Goal: Task Accomplishment & Management: Manage account settings

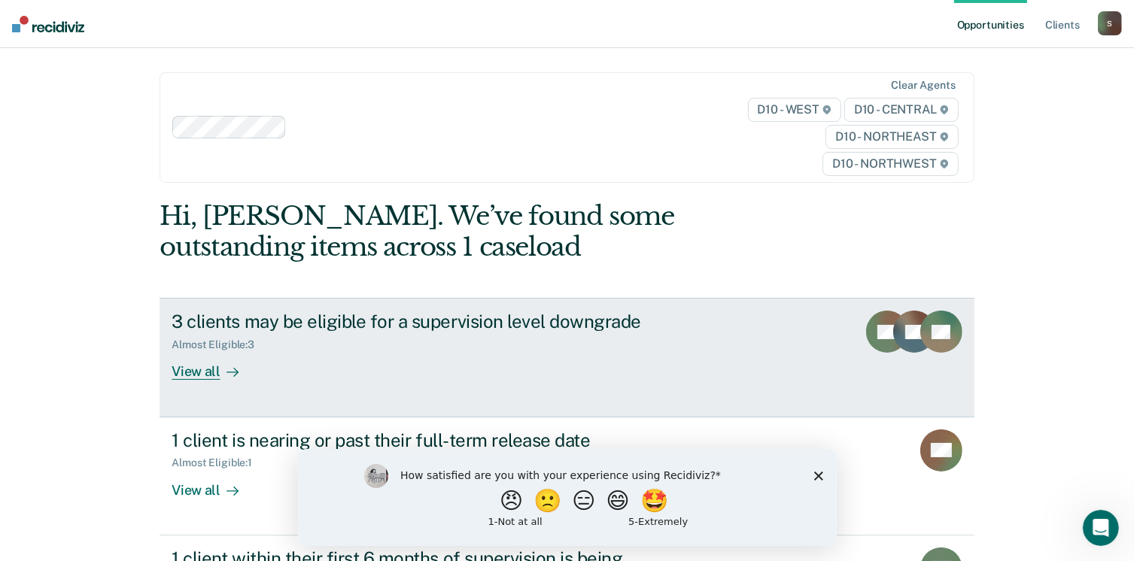
click at [342, 323] on div "3 clients may be eligible for a supervision level downgrade" at bounding box center [436, 322] width 528 height 22
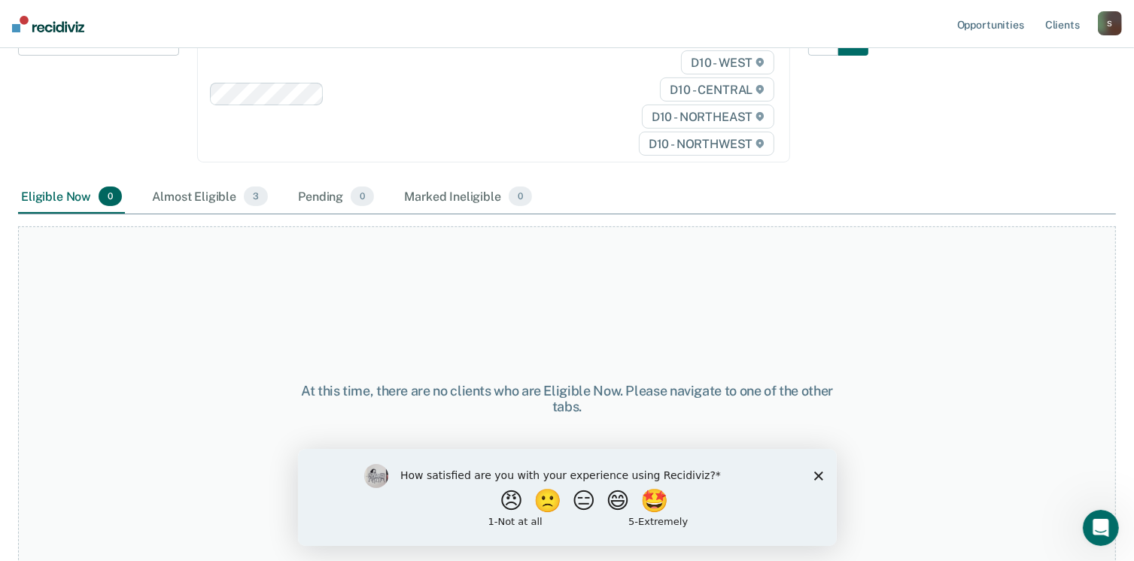
scroll to position [212, 0]
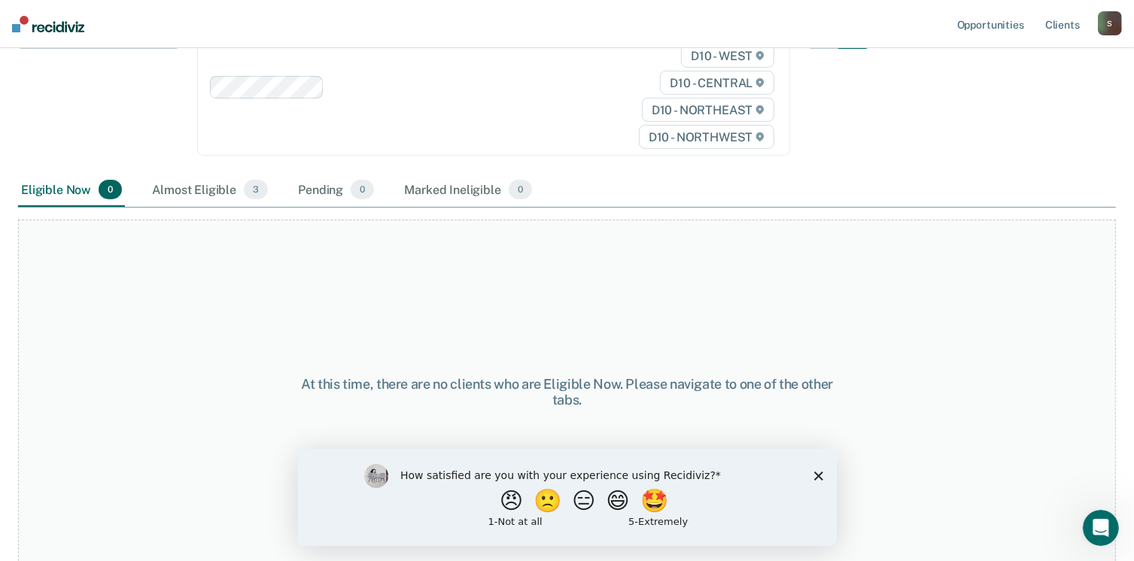
click at [823, 476] on div "How satisfied are you with your experience using Recidiviz? 😠 🙁 😑 😄 🤩 1 - Not a…" at bounding box center [566, 496] width 539 height 97
click at [818, 479] on icon "Close survey" at bounding box center [817, 475] width 9 height 9
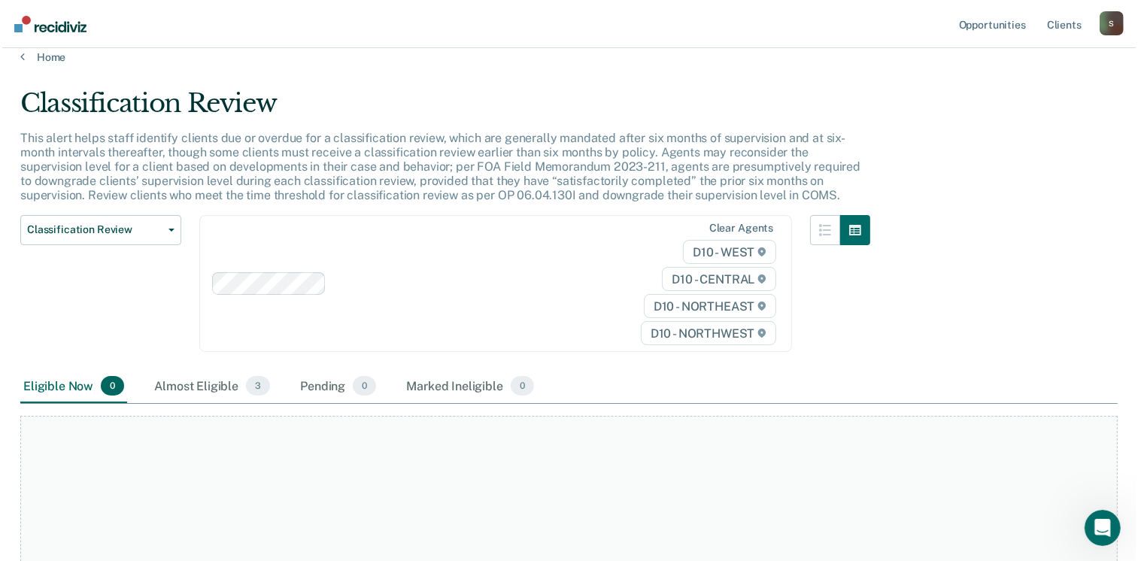
scroll to position [0, 0]
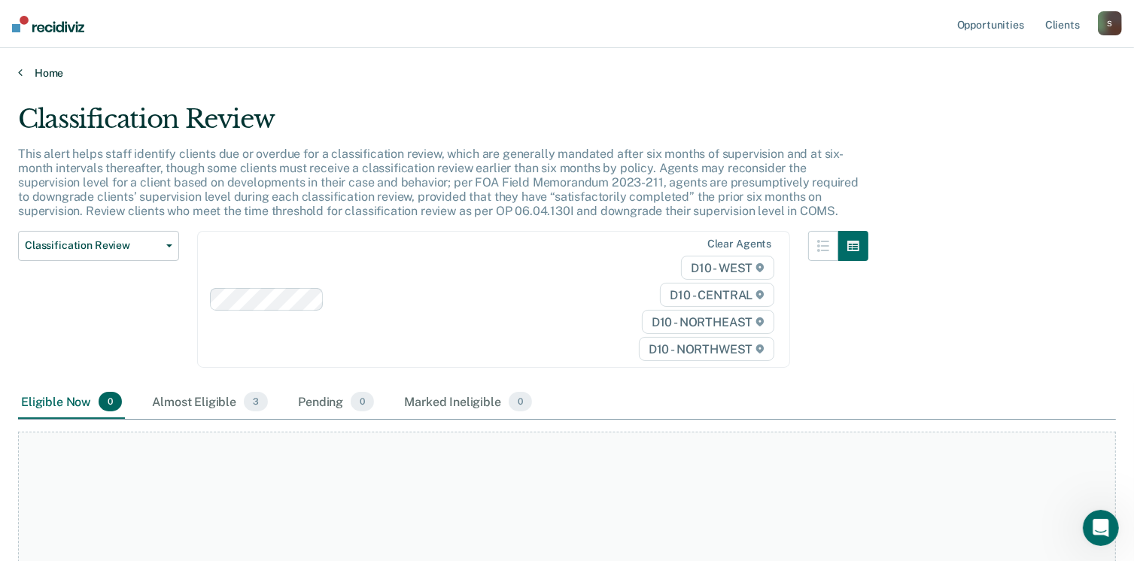
click at [50, 68] on link "Home" at bounding box center [567, 73] width 1098 height 14
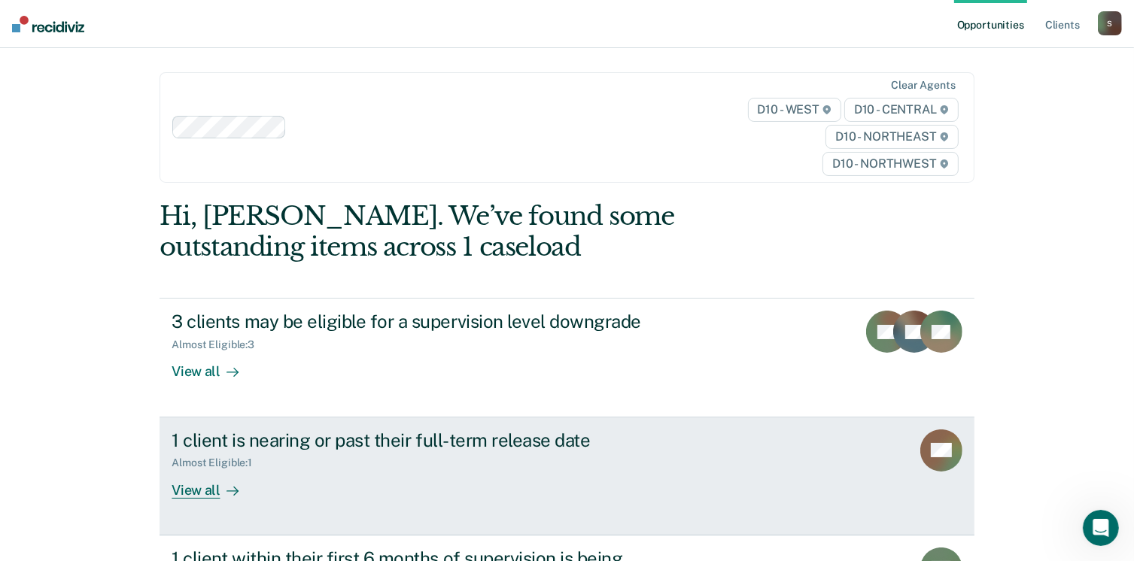
click at [270, 445] on div "1 client is nearing or past their full-term release date" at bounding box center [436, 441] width 528 height 22
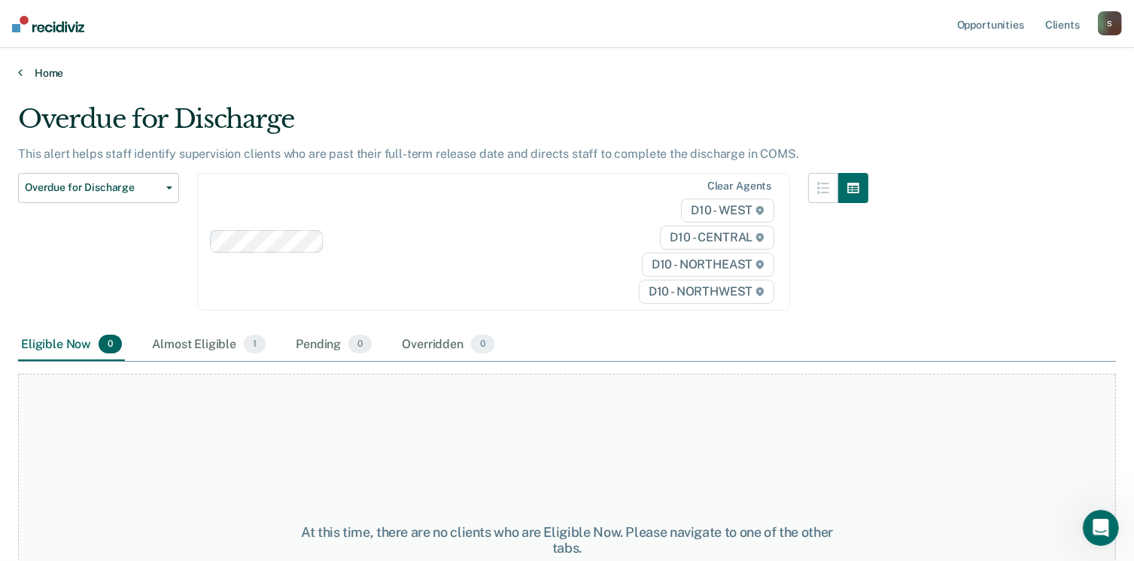
click at [51, 77] on link "Home" at bounding box center [567, 73] width 1098 height 14
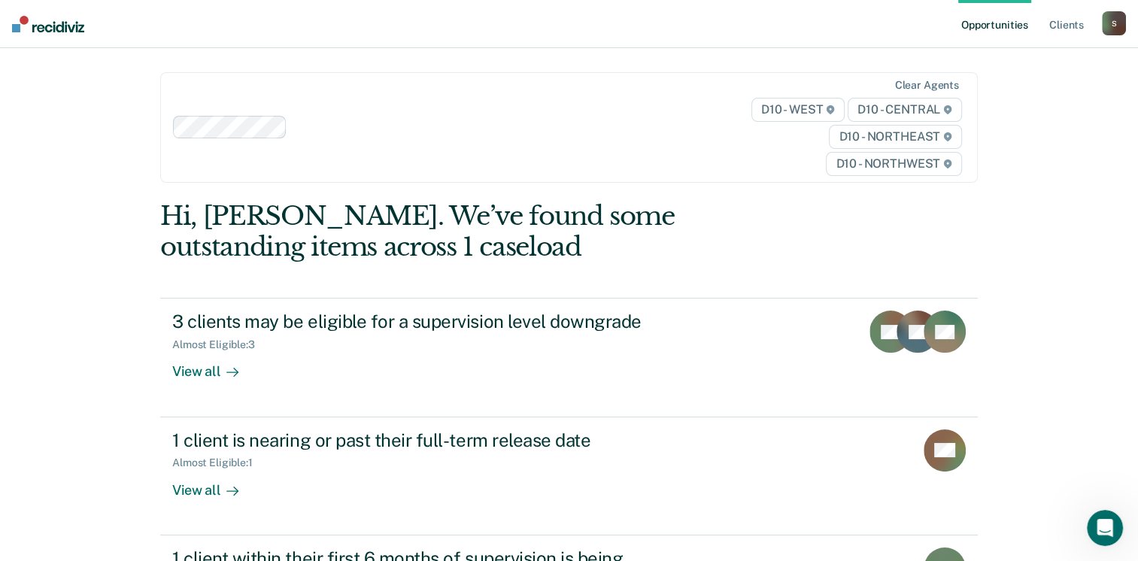
scroll to position [205, 0]
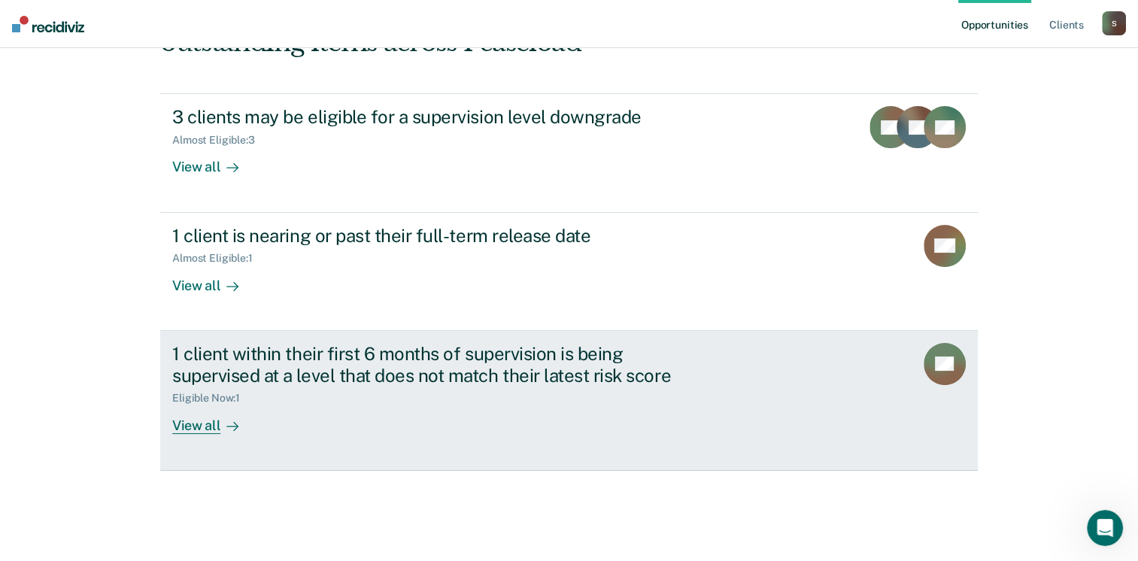
click at [497, 350] on div "1 client within their first 6 months of supervision is being supervised at a le…" at bounding box center [436, 365] width 528 height 44
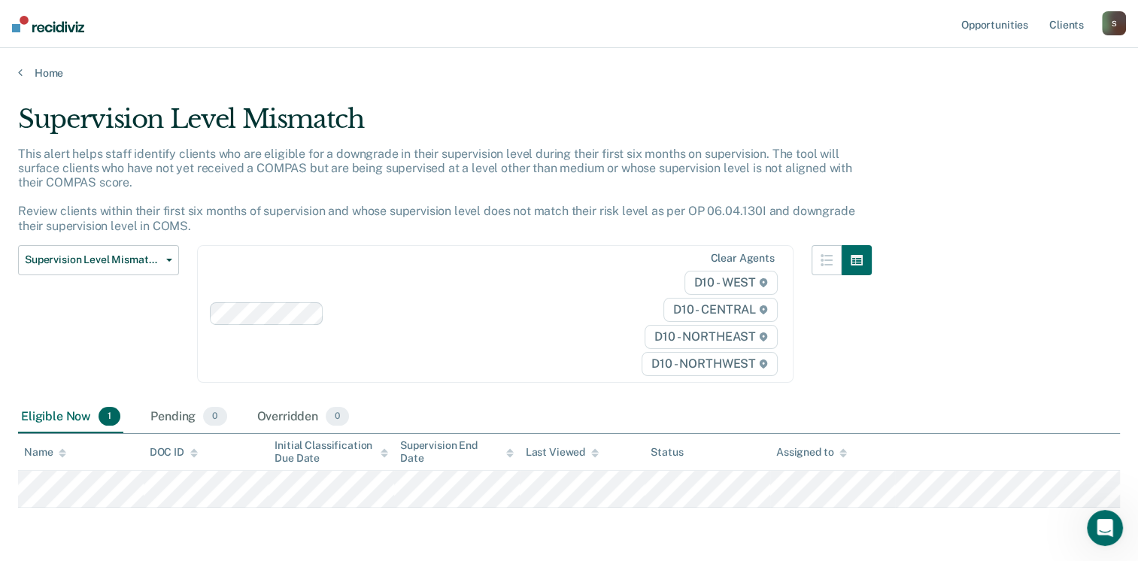
scroll to position [53, 0]
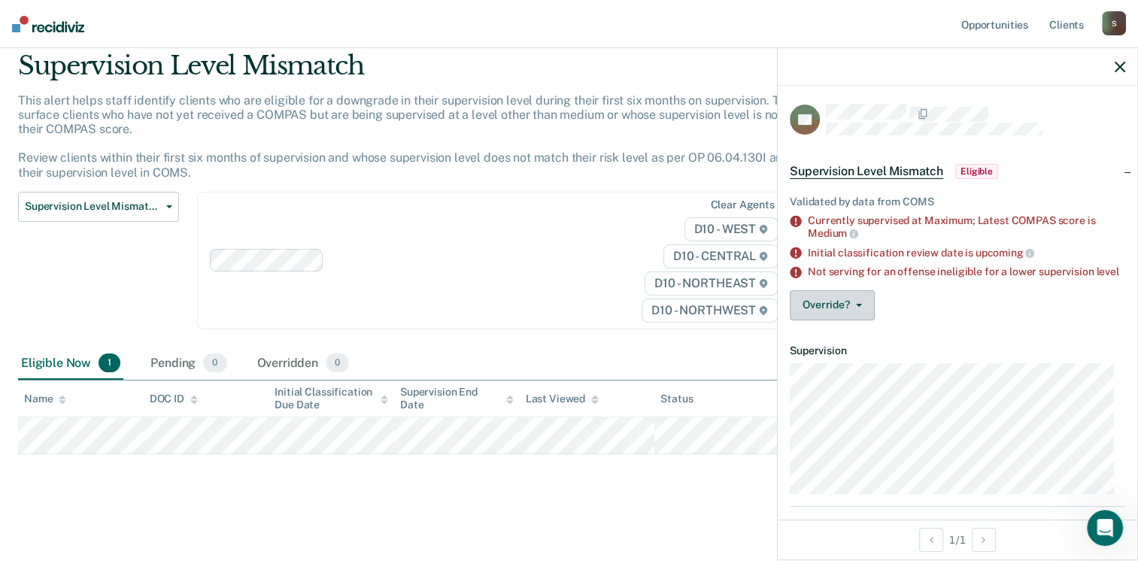
click at [864, 314] on button "Override?" at bounding box center [832, 305] width 85 height 30
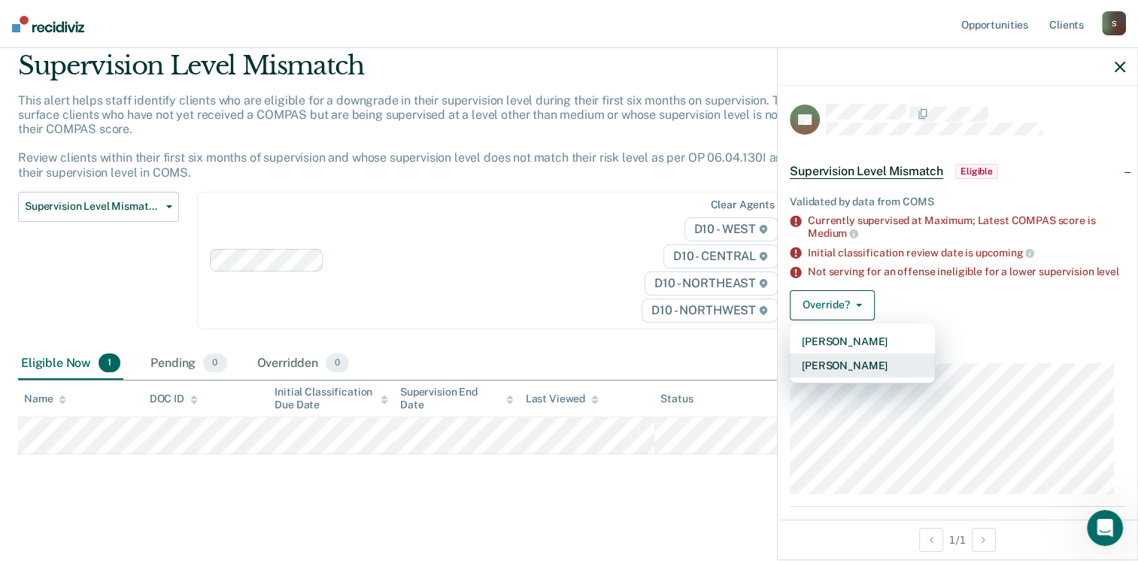
click at [861, 376] on button "[PERSON_NAME]" at bounding box center [862, 366] width 145 height 24
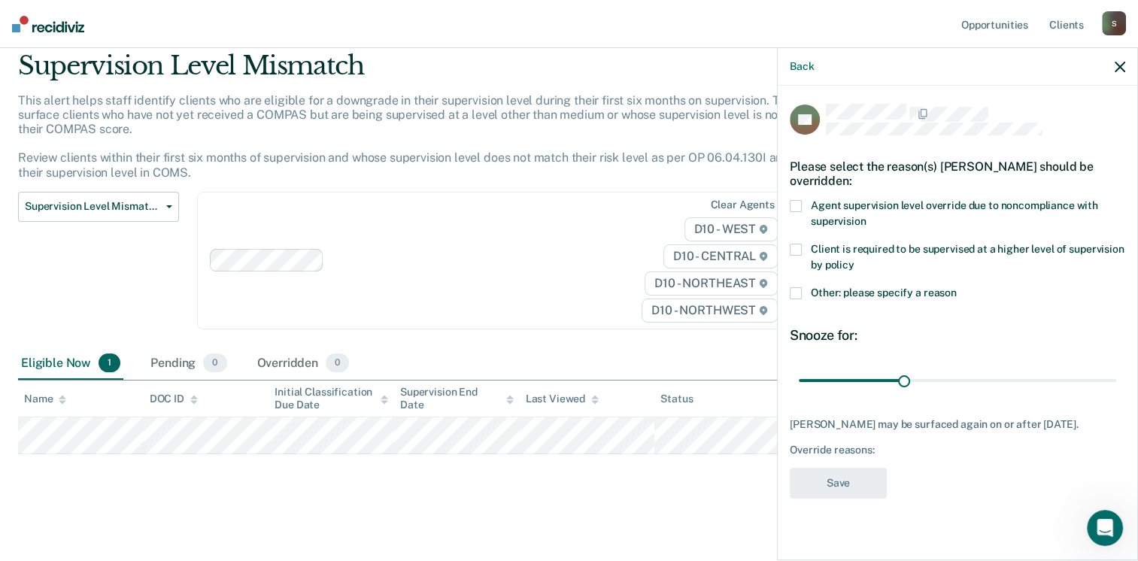
click at [801, 208] on span at bounding box center [796, 206] width 12 height 12
click at [796, 254] on span at bounding box center [796, 250] width 12 height 12
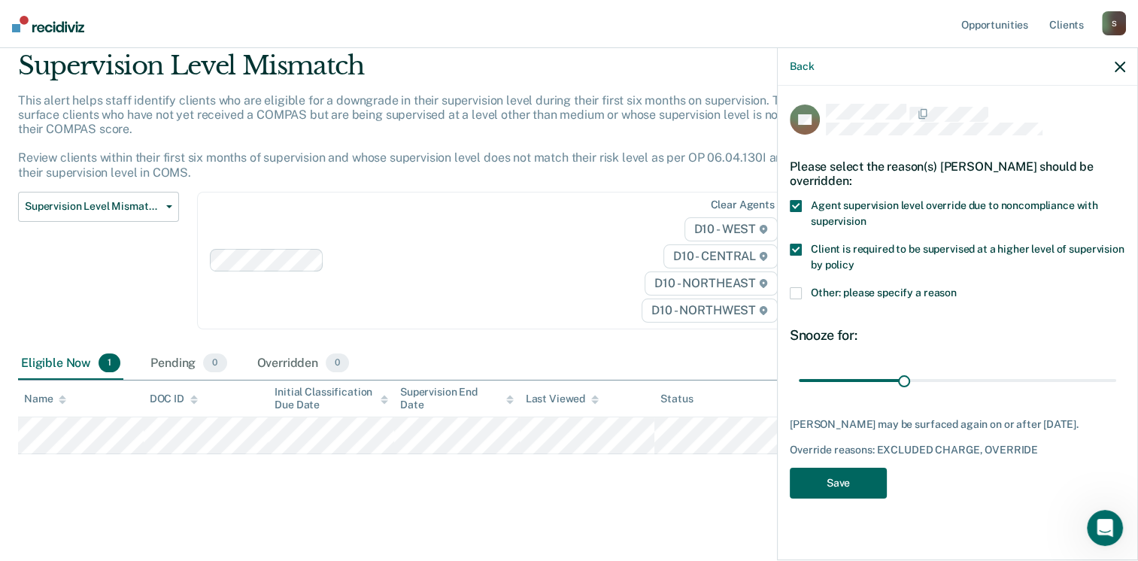
click at [852, 481] on button "Save" at bounding box center [838, 483] width 97 height 31
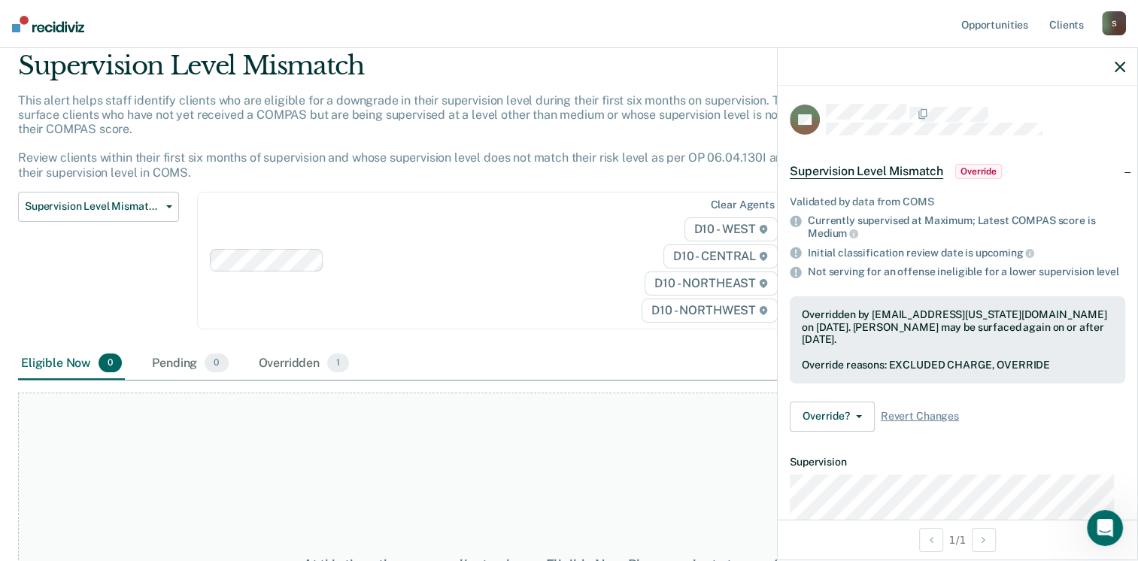
click at [1116, 63] on icon "button" at bounding box center [1120, 67] width 11 height 11
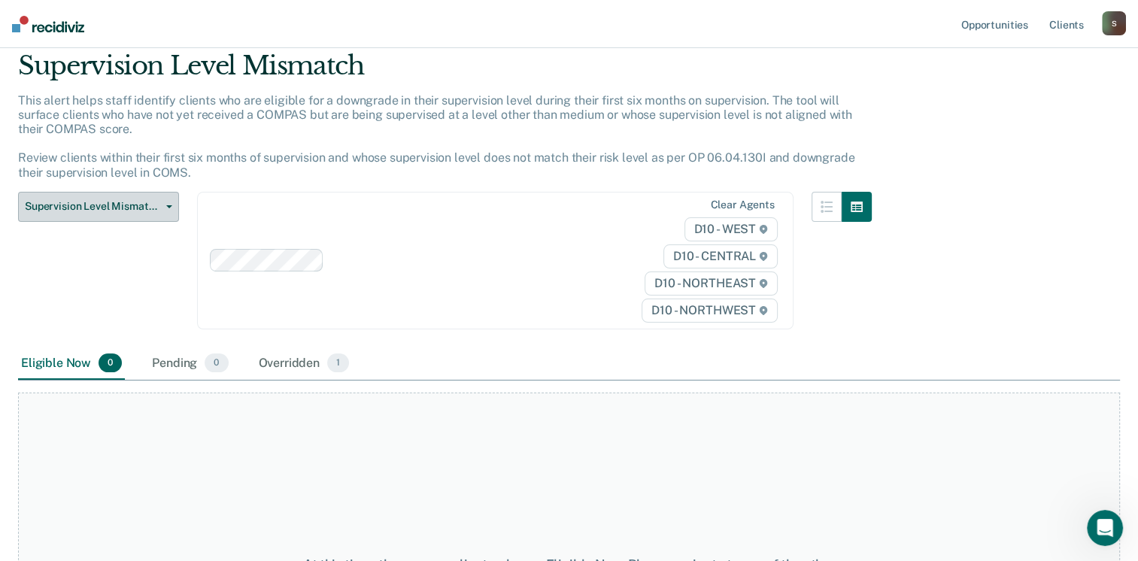
click at [169, 214] on button "Supervision Level Mismatch" at bounding box center [98, 207] width 161 height 30
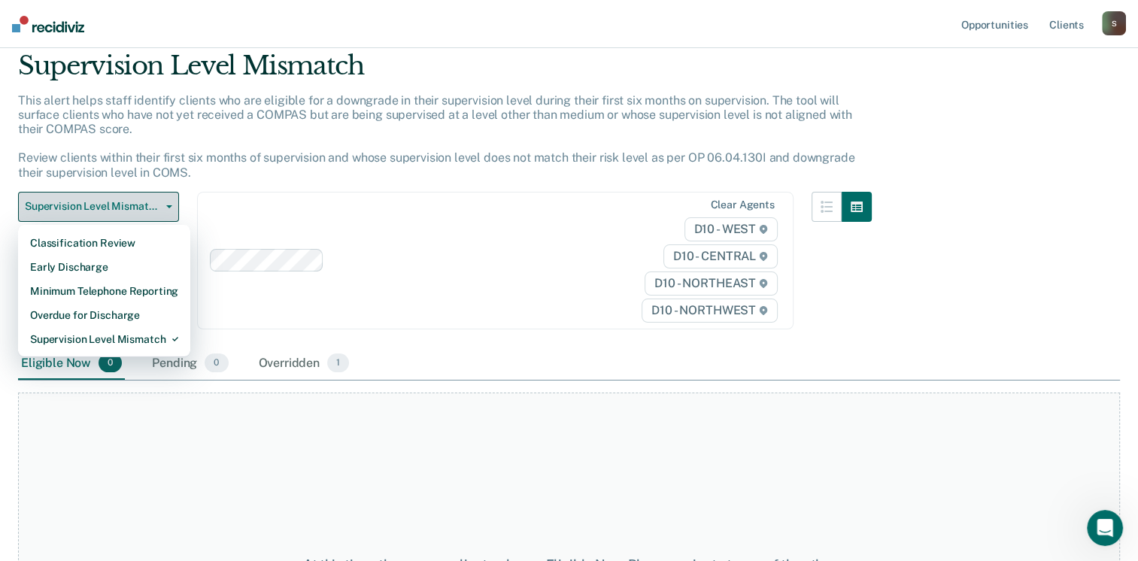
click at [169, 214] on button "Supervision Level Mismatch" at bounding box center [98, 207] width 161 height 30
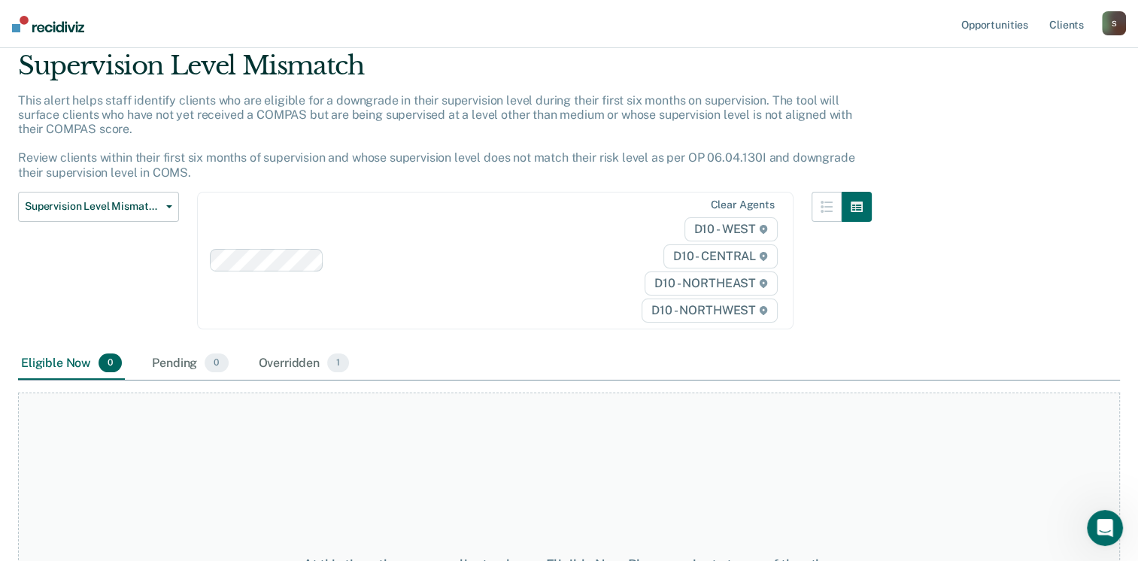
click at [72, 17] on img at bounding box center [48, 24] width 72 height 17
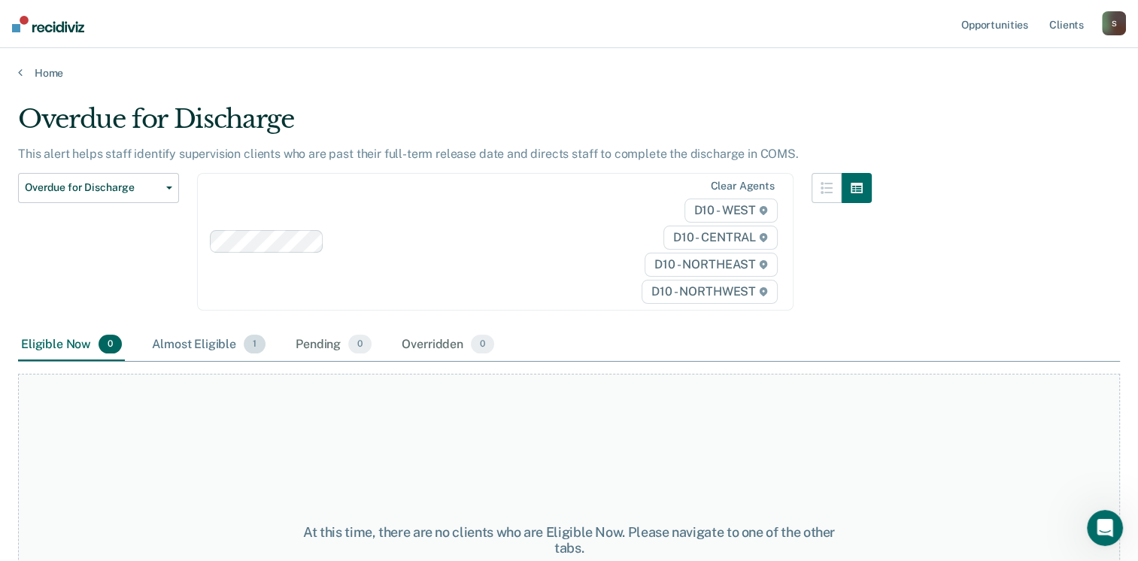
click at [193, 338] on div "Almost Eligible 1" at bounding box center [209, 345] width 120 height 33
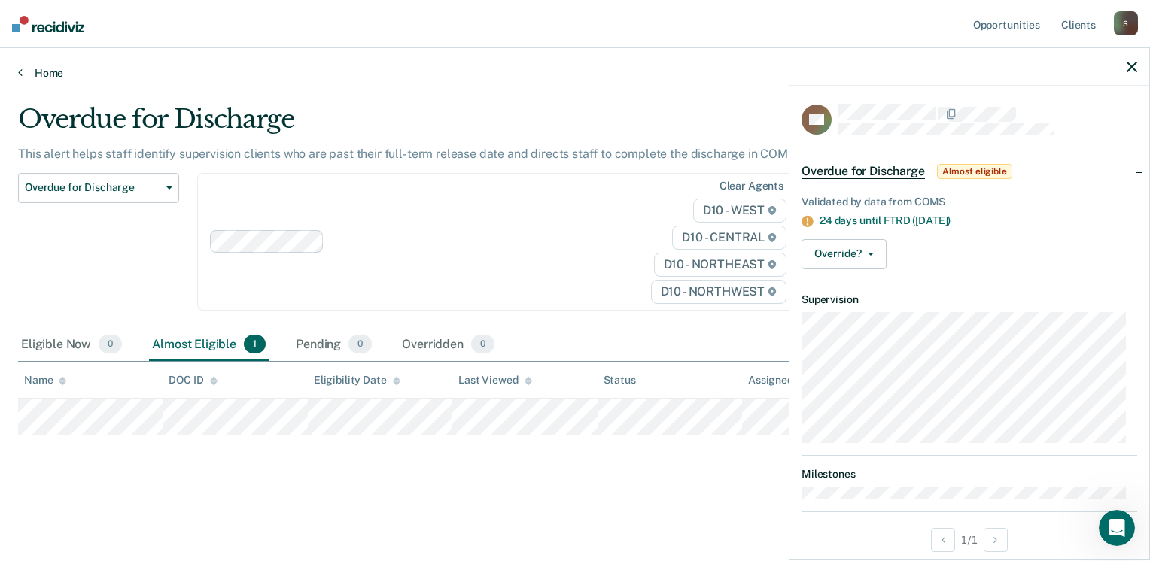
click at [45, 71] on link "Home" at bounding box center [574, 73] width 1113 height 14
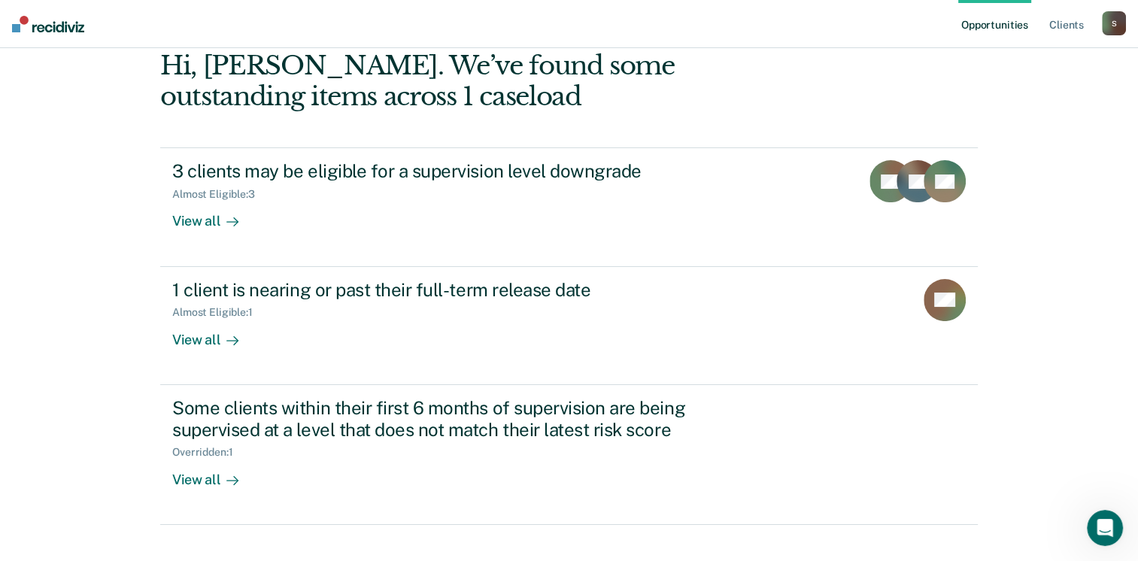
scroll to position [205, 0]
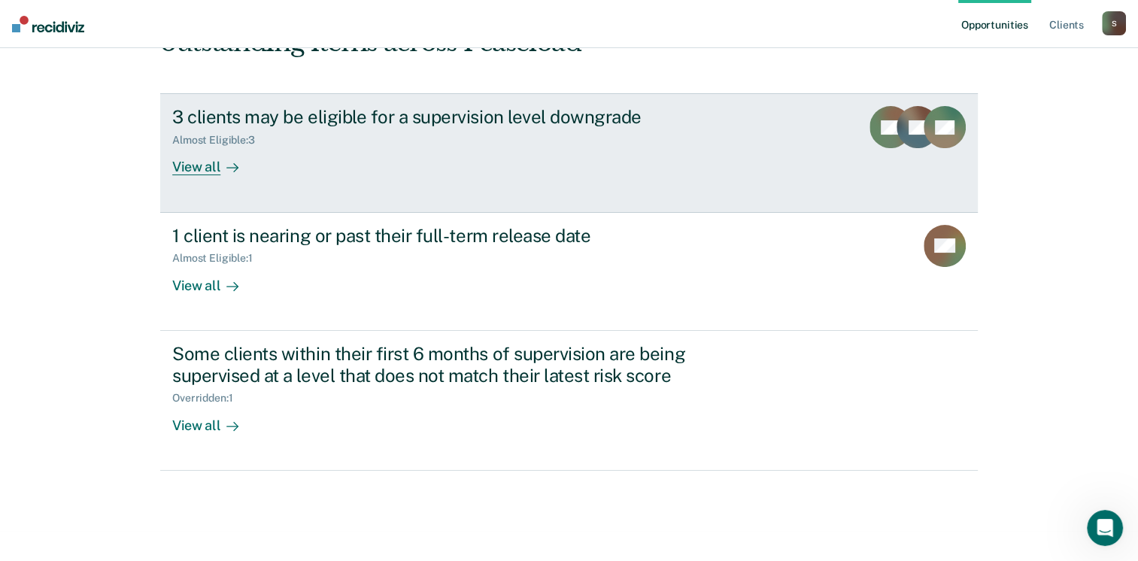
click at [594, 123] on div "3 clients may be eligible for a supervision level downgrade" at bounding box center [436, 117] width 528 height 22
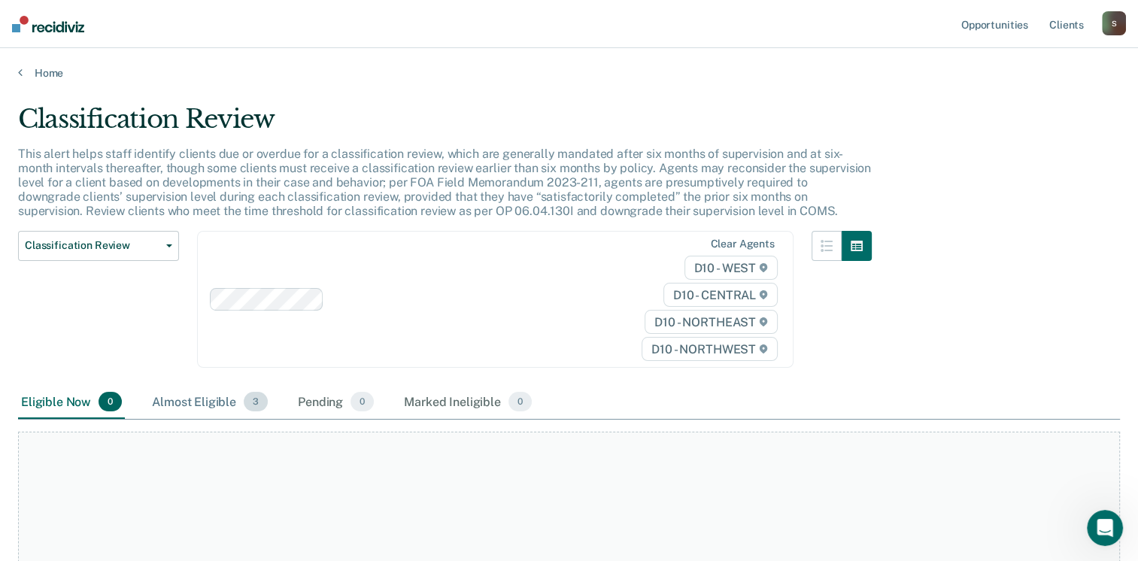
click at [199, 406] on div "Almost Eligible 3" at bounding box center [210, 402] width 122 height 33
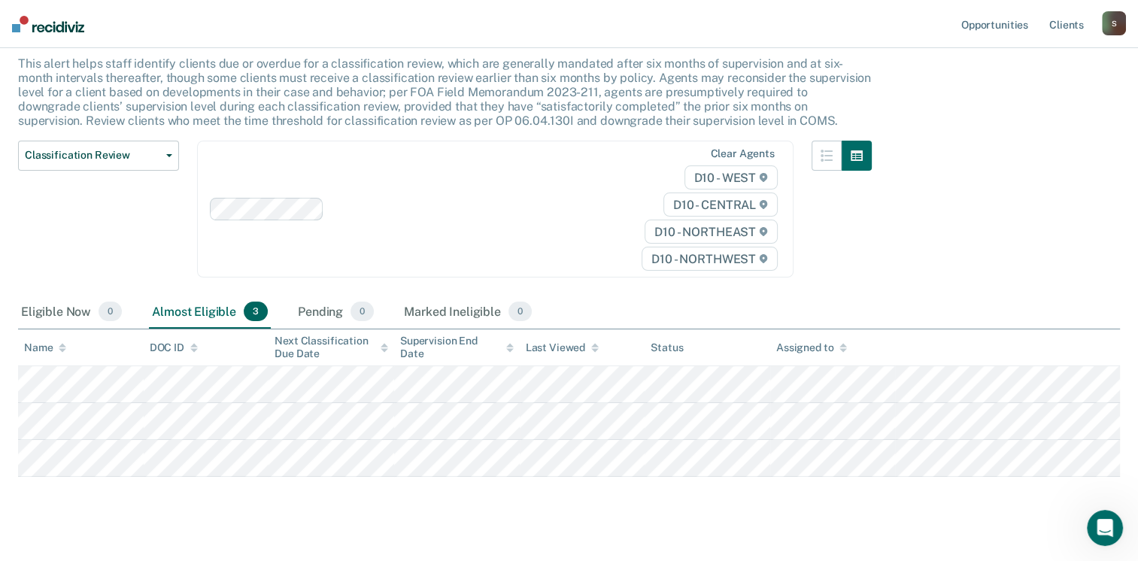
scroll to position [112, 0]
